Goal: Information Seeking & Learning: Learn about a topic

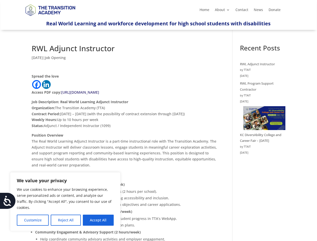
click at [158, 121] on p "Job Description: Real World Learning Adjunct Instructor Organization: The Trans…" at bounding box center [125, 115] width 187 height 33
click at [33, 220] on button "Customize" at bounding box center [33, 220] width 32 height 11
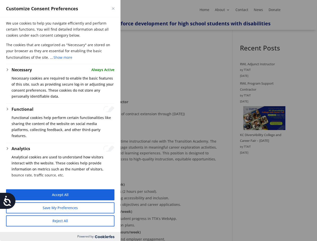
click at [66, 220] on div at bounding box center [158, 120] width 317 height 241
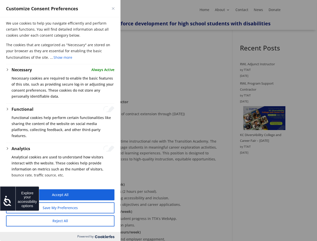
click at [8, 201] on icon at bounding box center [8, 201] width 10 height 10
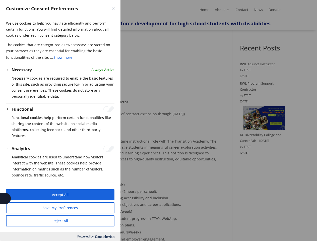
click at [124, 0] on div at bounding box center [158, 120] width 317 height 241
click at [111, 0] on div "Customize Consent Preferences" at bounding box center [60, 8] width 121 height 17
click at [107, 0] on div "Customize Consent Preferences" at bounding box center [60, 8] width 121 height 17
click at [158, 121] on div at bounding box center [158, 120] width 317 height 241
